Goal: Navigation & Orientation: Find specific page/section

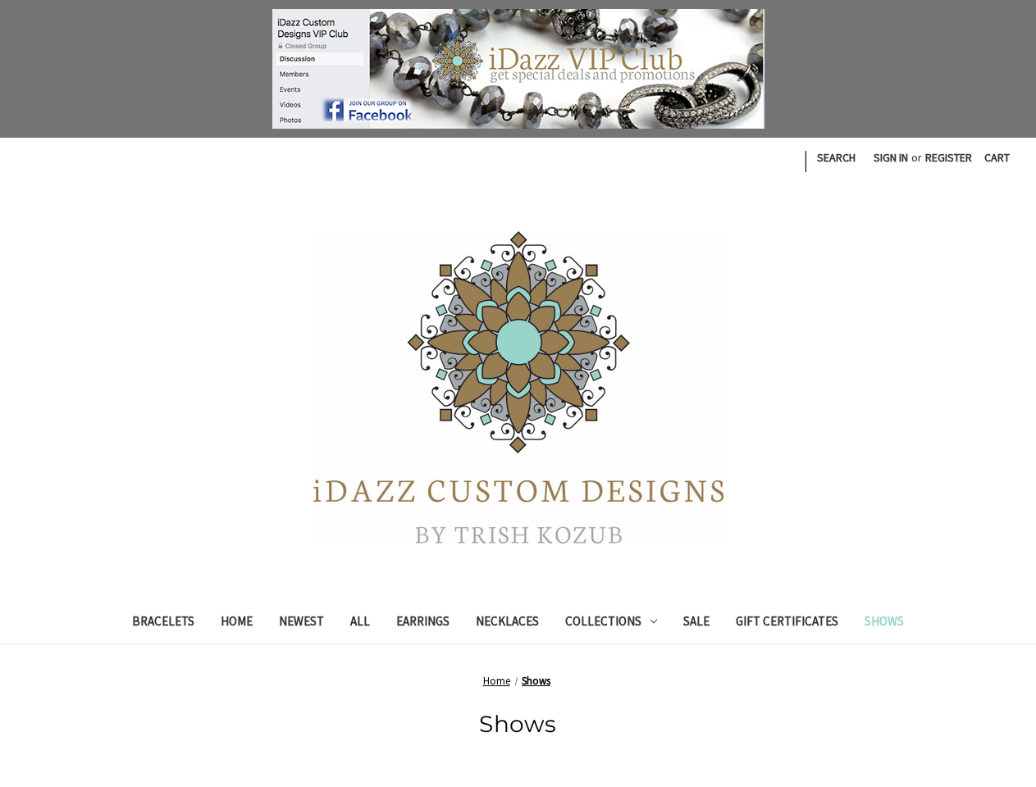
click at [834, 157] on link "Search" at bounding box center [836, 158] width 57 height 40
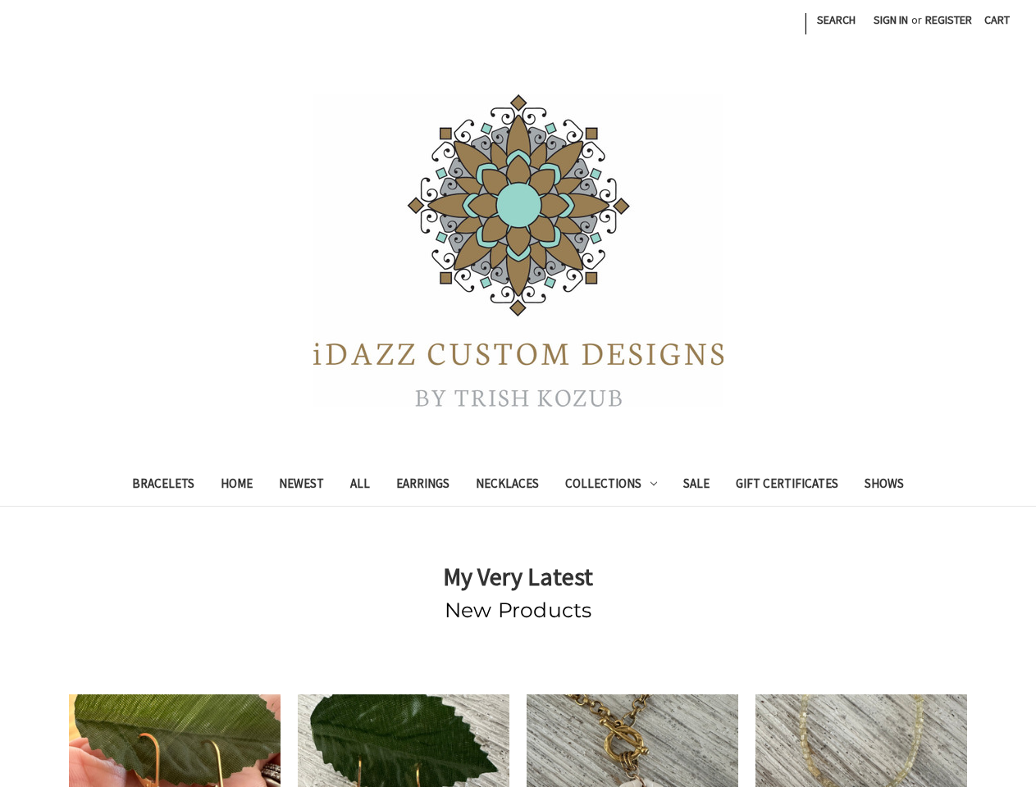
click at [834, 20] on link "Search" at bounding box center [836, 20] width 57 height 40
